Goal: Transaction & Acquisition: Purchase product/service

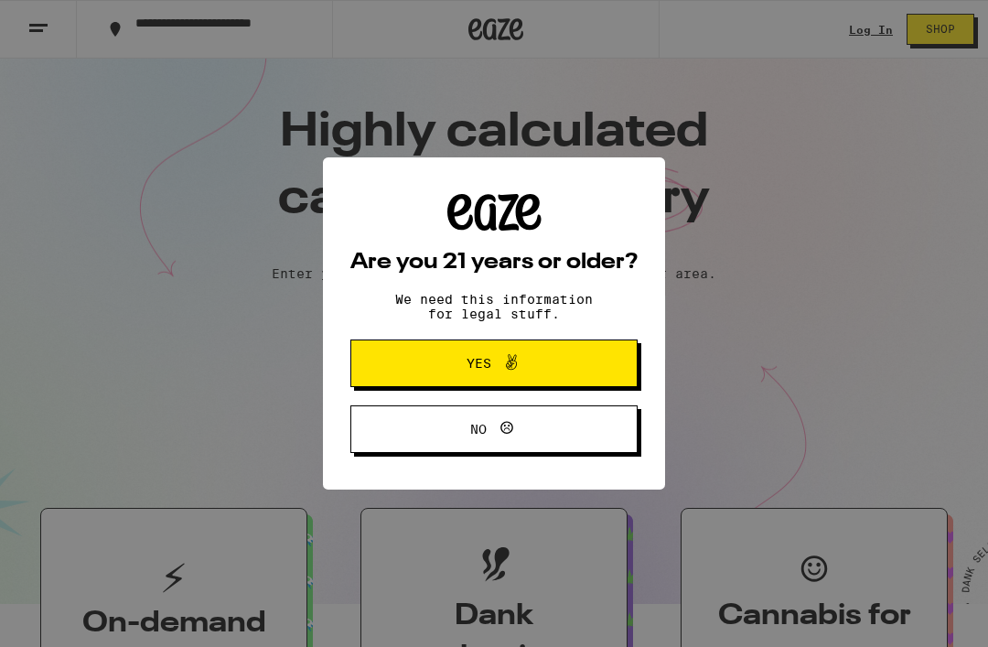
click at [423, 366] on button "Yes" at bounding box center [493, 363] width 287 height 48
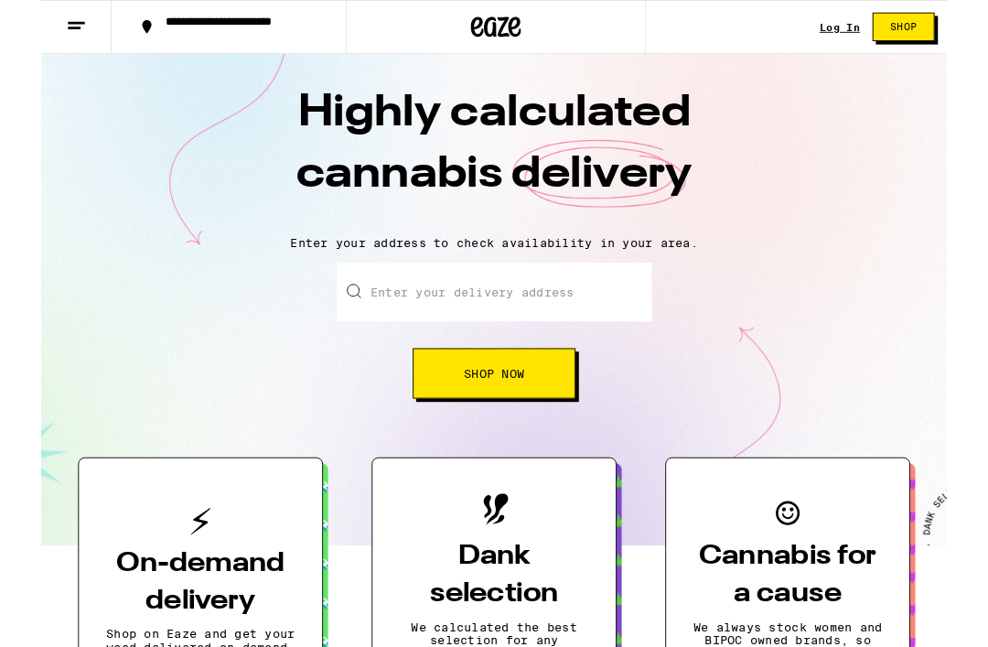
click at [383, 324] on input "Enter your delivery address" at bounding box center [494, 318] width 343 height 64
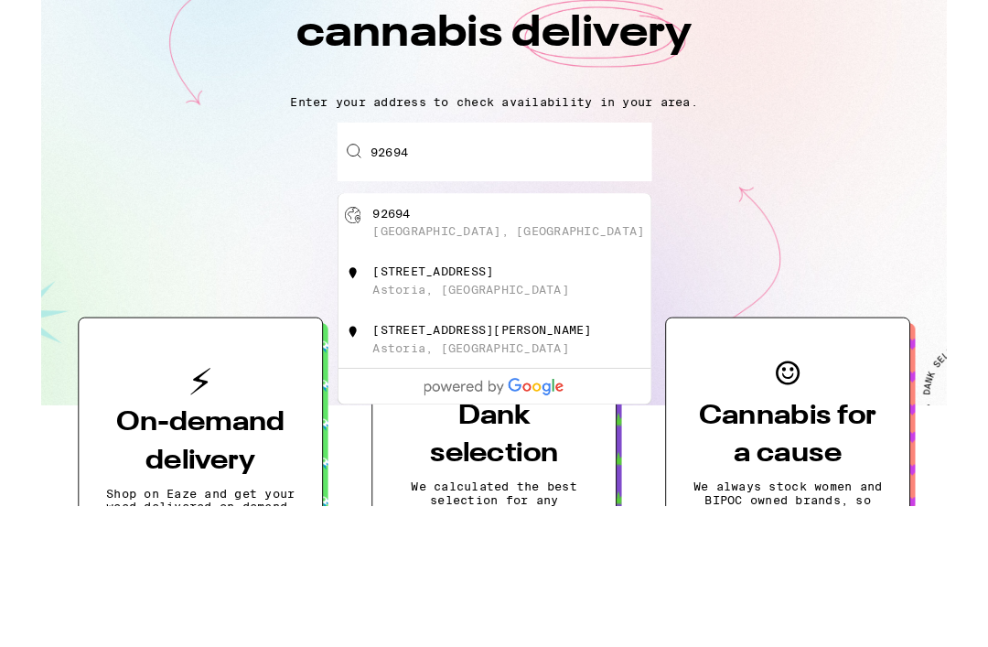
click at [553, 379] on div "92694 [GEOGRAPHIC_DATA], [GEOGRAPHIC_DATA]" at bounding box center [524, 396] width 327 height 35
type input "[GEOGRAPHIC_DATA]"
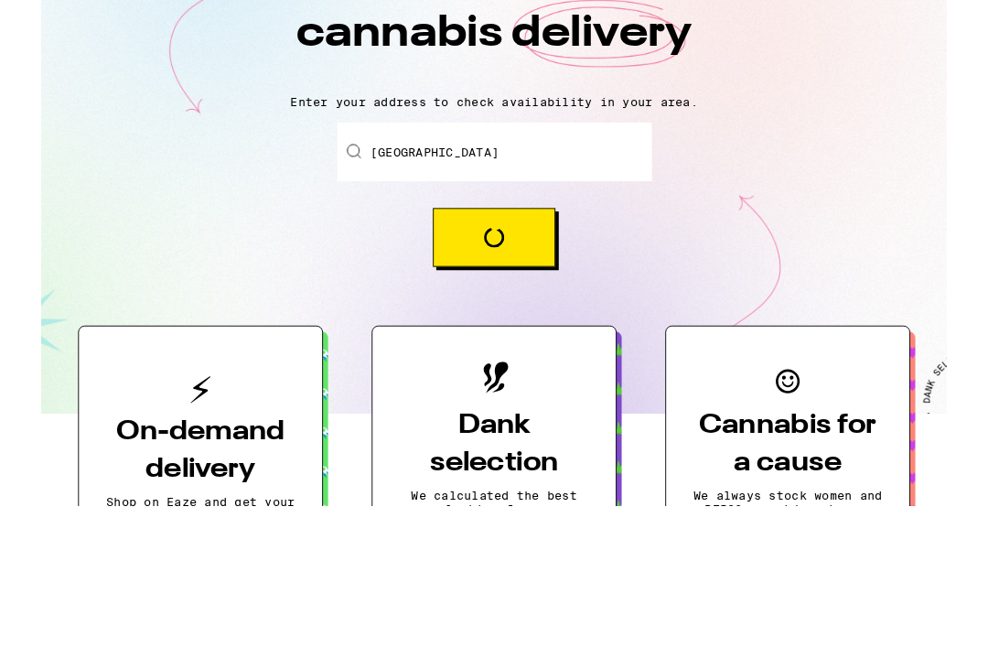
scroll to position [163, 0]
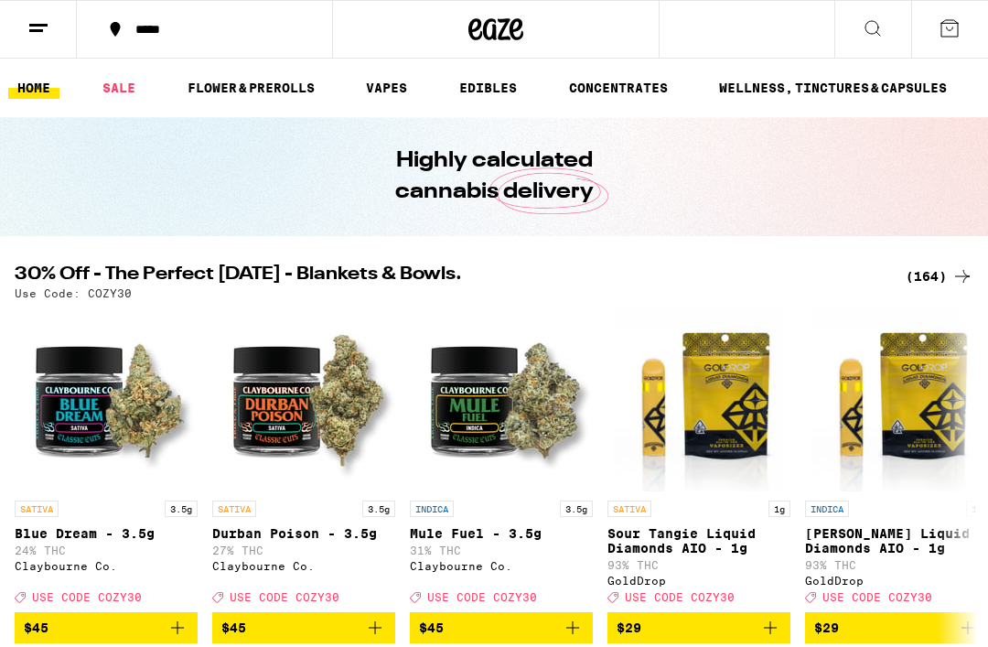
click at [871, 30] on icon at bounding box center [873, 28] width 22 height 22
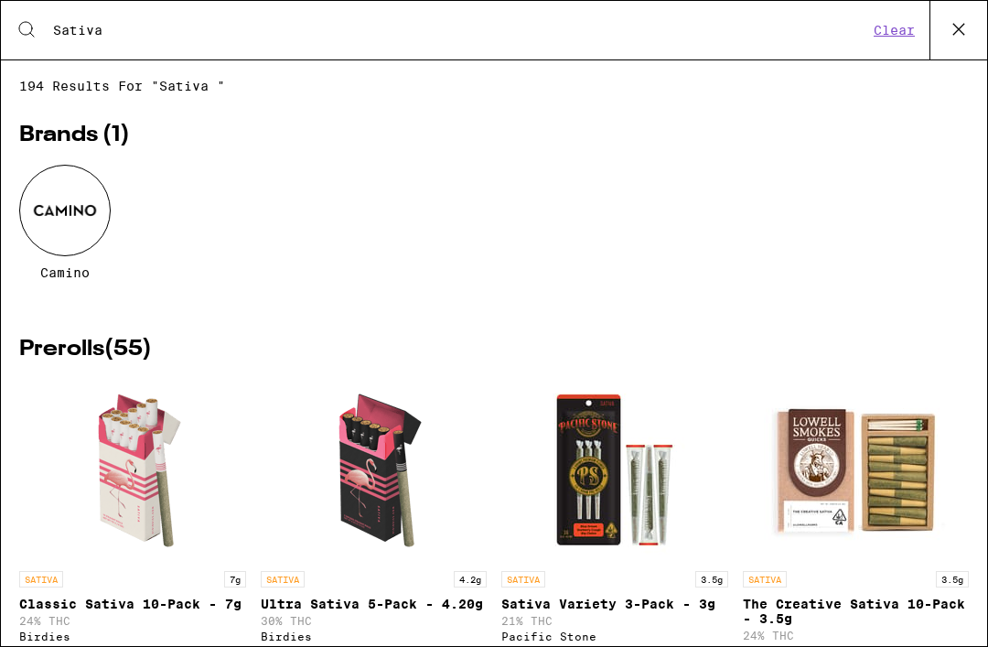
type input "Sativa"
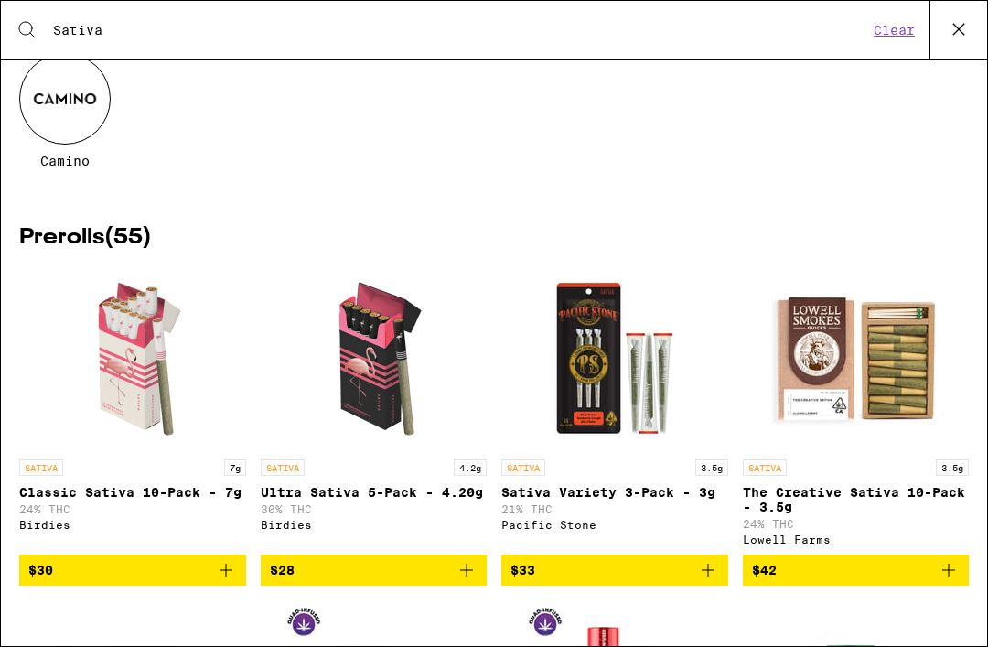
scroll to position [113, 0]
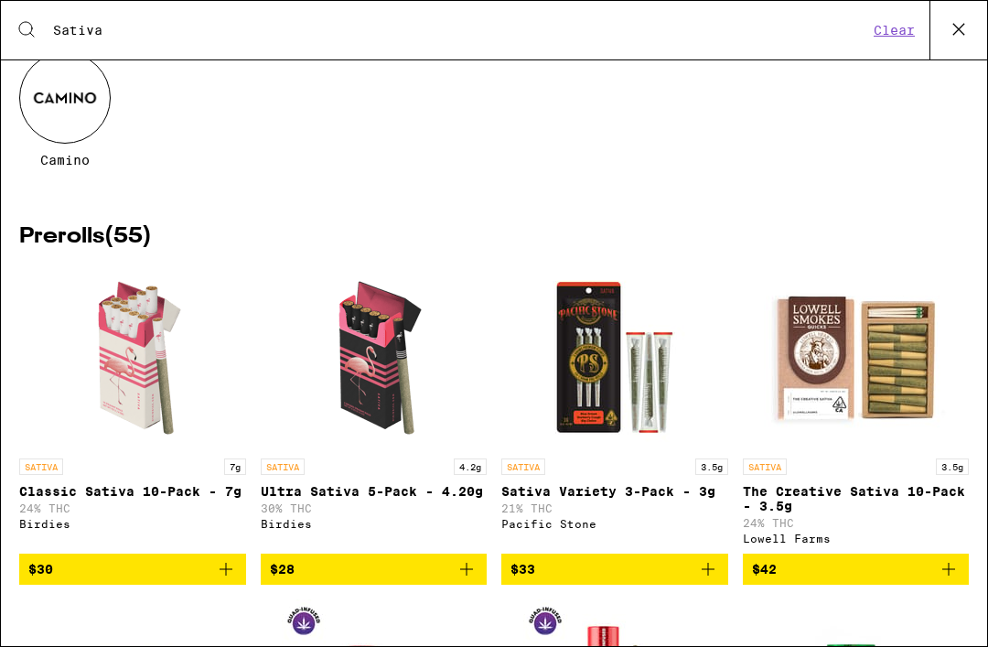
click at [46, 499] on p "Classic Sativa 10-Pack - 7g" at bounding box center [132, 491] width 227 height 15
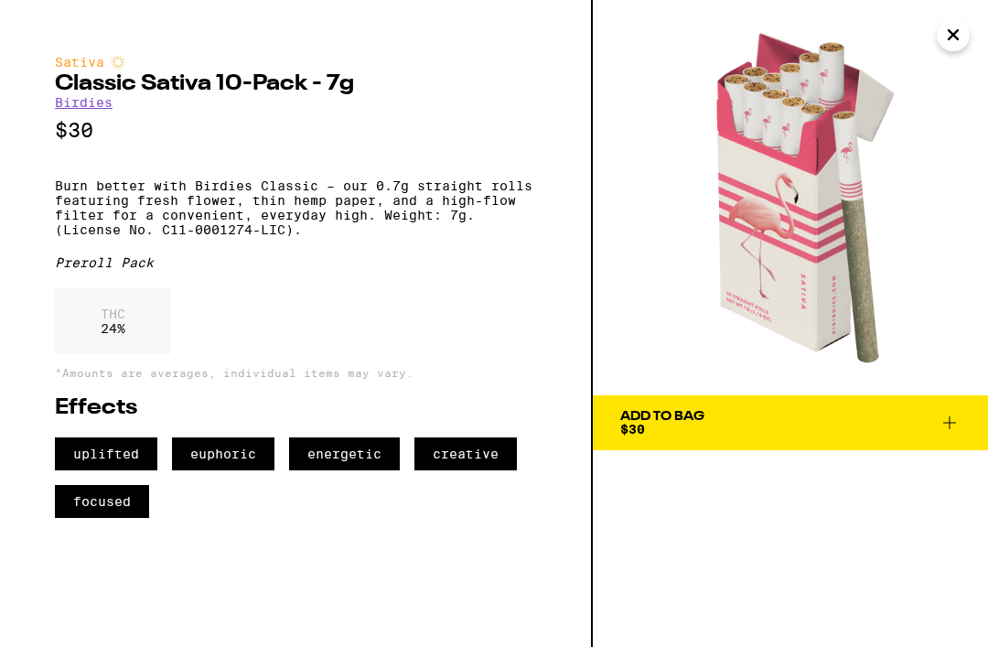
click at [950, 42] on icon "Close" at bounding box center [953, 34] width 22 height 27
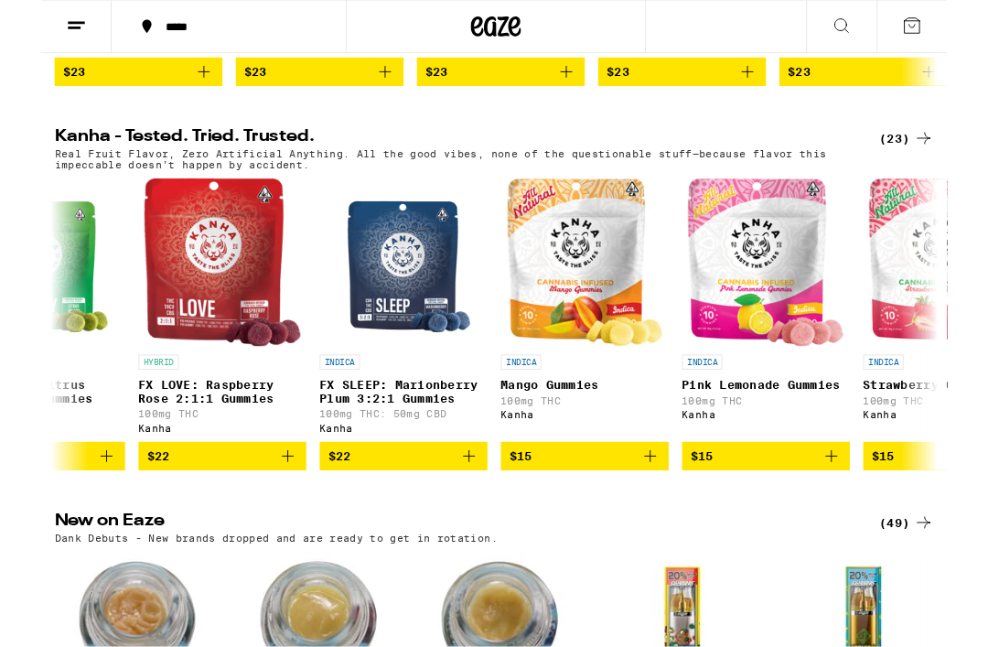
scroll to position [974, 0]
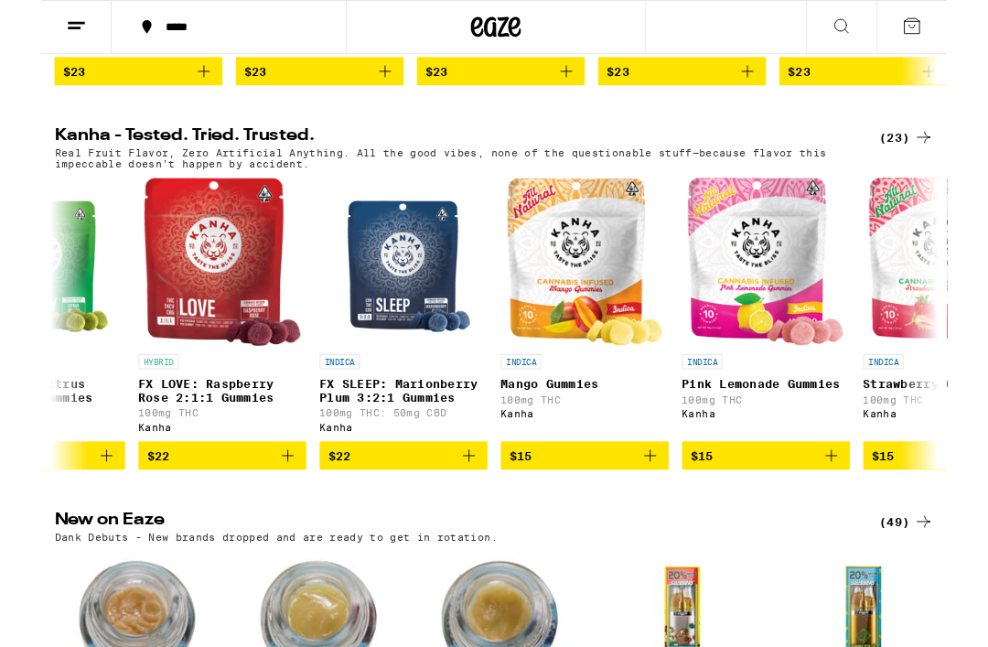
click at [132, 441] on p "FX LOVE: Raspberry Rose 2:1:1 Gummies" at bounding box center [197, 426] width 183 height 29
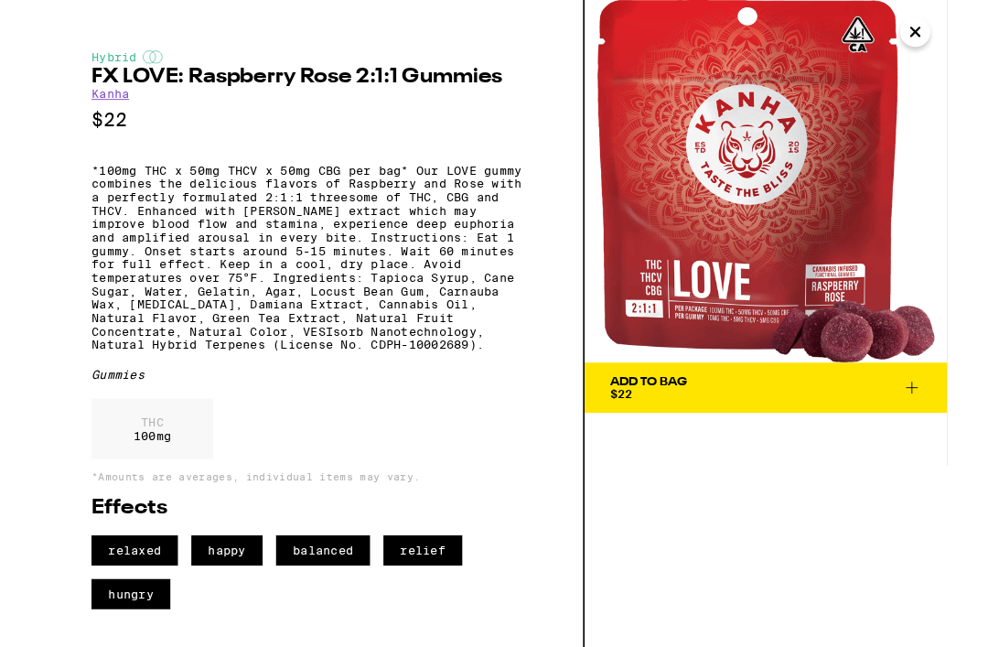
click at [959, 38] on icon "Close" at bounding box center [953, 34] width 22 height 27
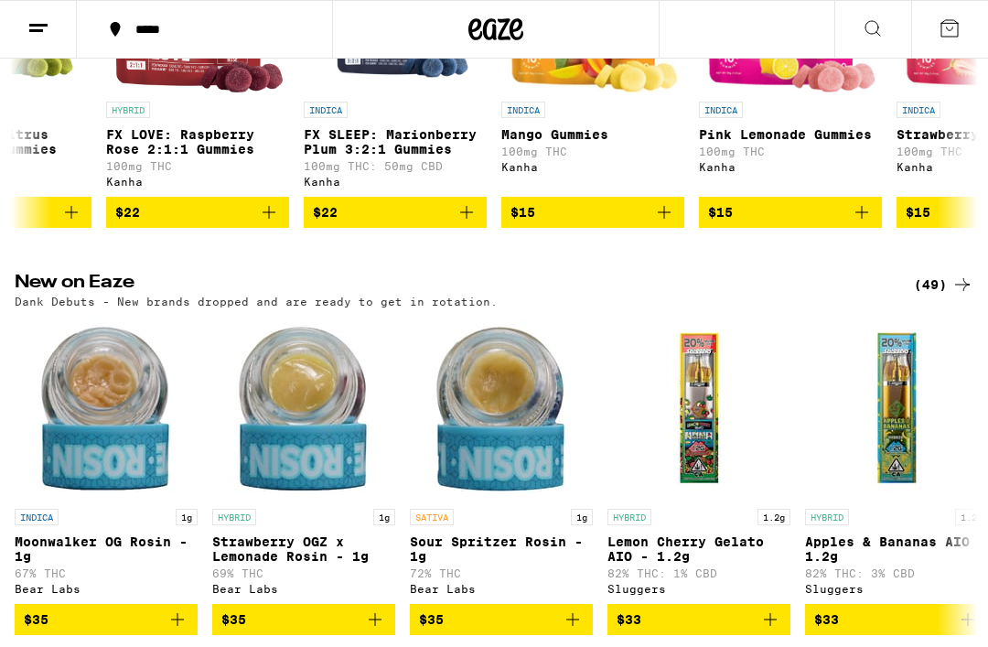
scroll to position [1224, 0]
